Goal: Information Seeking & Learning: Check status

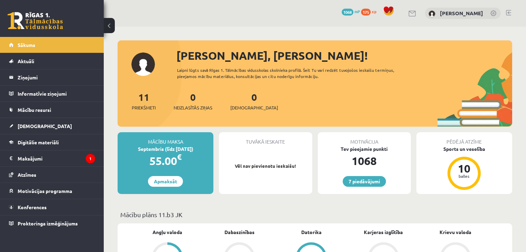
scroll to position [166, 0]
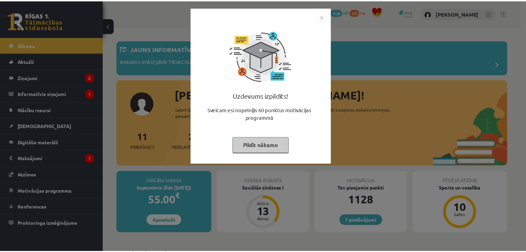
scroll to position [203, 0]
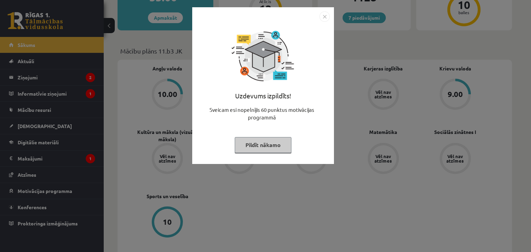
click at [325, 17] on img "Close" at bounding box center [325, 16] width 10 height 10
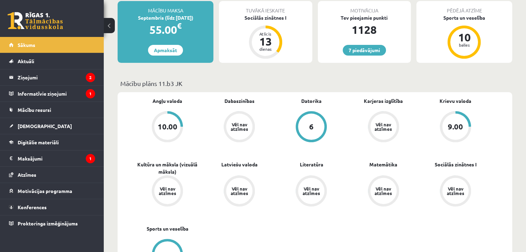
scroll to position [169, 0]
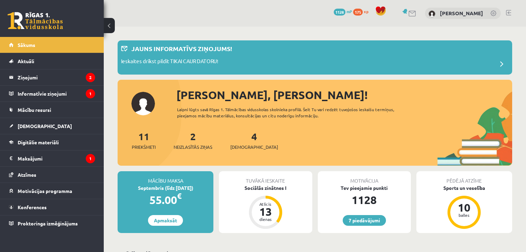
scroll to position [169, 0]
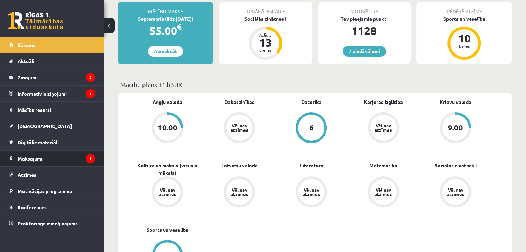
click at [77, 163] on legend "Maksājumi 1" at bounding box center [56, 159] width 77 height 16
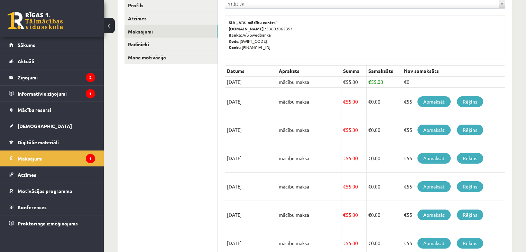
scroll to position [98, 0]
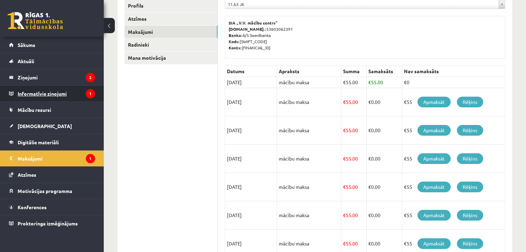
click at [82, 91] on legend "Informatīvie ziņojumi 1" at bounding box center [56, 94] width 77 height 16
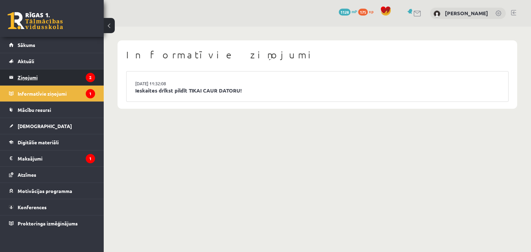
click at [79, 79] on legend "Ziņojumi 2" at bounding box center [56, 78] width 77 height 16
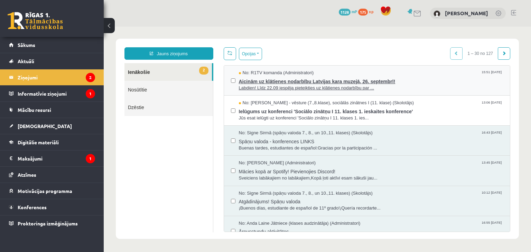
click at [275, 80] on span "Aicinām uz klātienes nodarbību Latvijas kara muzejā, 26. septembrī!" at bounding box center [371, 80] width 265 height 9
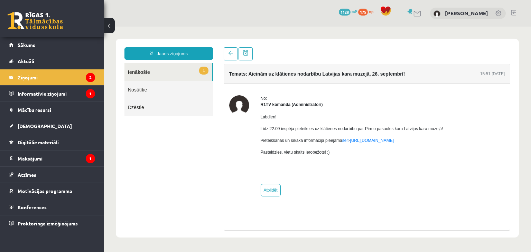
click at [81, 76] on legend "Ziņojumi 2" at bounding box center [56, 78] width 77 height 16
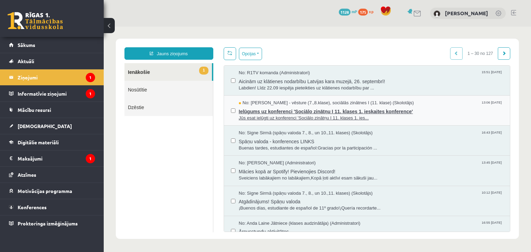
click at [258, 107] on span "Ielūgums uz konferenci 'Sociālo zinātņu I 11. klases 1. ieskaites konference'" at bounding box center [371, 111] width 265 height 9
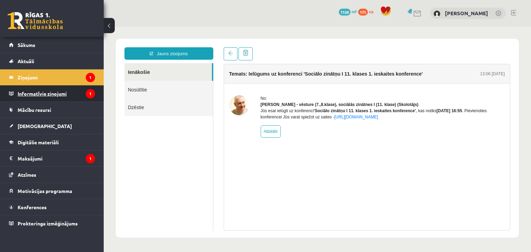
click at [63, 94] on legend "Informatīvie ziņojumi 1" at bounding box center [56, 94] width 77 height 16
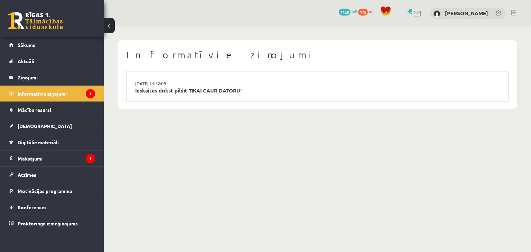
click at [159, 89] on link "Ieskaites drīkst pildīt TIKAI CAUR DATORU!" at bounding box center [317, 91] width 365 height 8
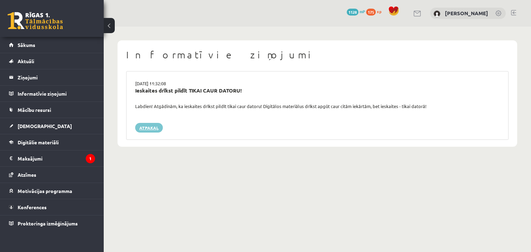
click at [155, 126] on link "Atpakaļ" at bounding box center [149, 128] width 28 height 10
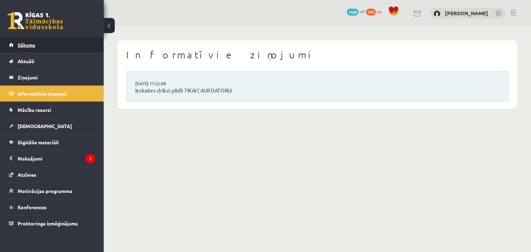
click at [72, 48] on link "Sākums" at bounding box center [52, 45] width 86 height 16
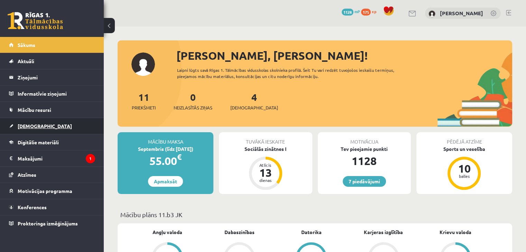
click at [44, 129] on link "[DEMOGRAPHIC_DATA]" at bounding box center [52, 126] width 86 height 16
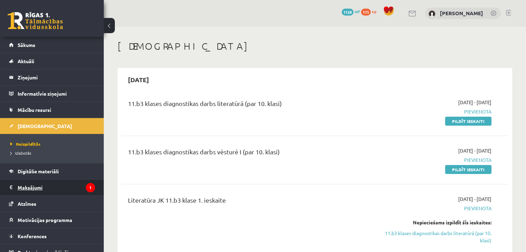
click at [30, 195] on legend "Maksājumi 1" at bounding box center [56, 188] width 77 height 16
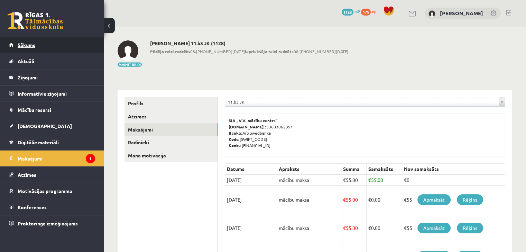
click at [58, 42] on link "Sākums" at bounding box center [52, 45] width 86 height 16
